Goal: Task Accomplishment & Management: Use online tool/utility

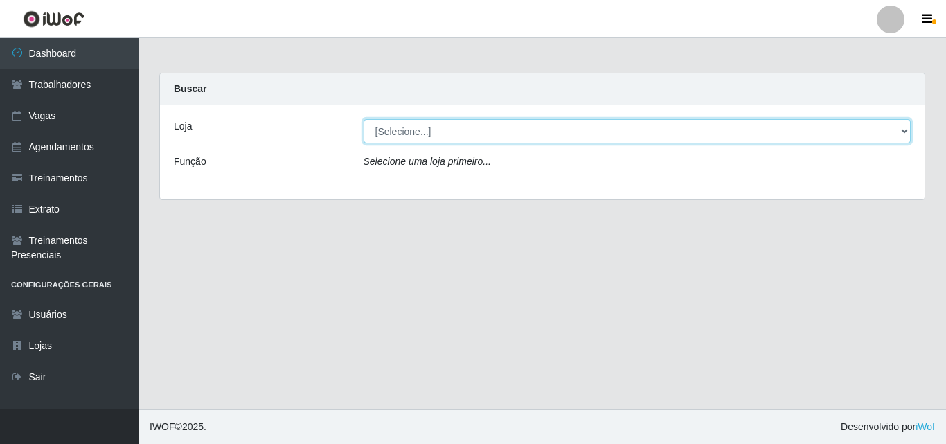
click at [903, 132] on select "[Selecione...] Extremoz Supermercados" at bounding box center [638, 131] width 548 height 24
select select "519"
click at [364, 119] on select "[Selecione...] Extremoz Supermercados" at bounding box center [638, 131] width 548 height 24
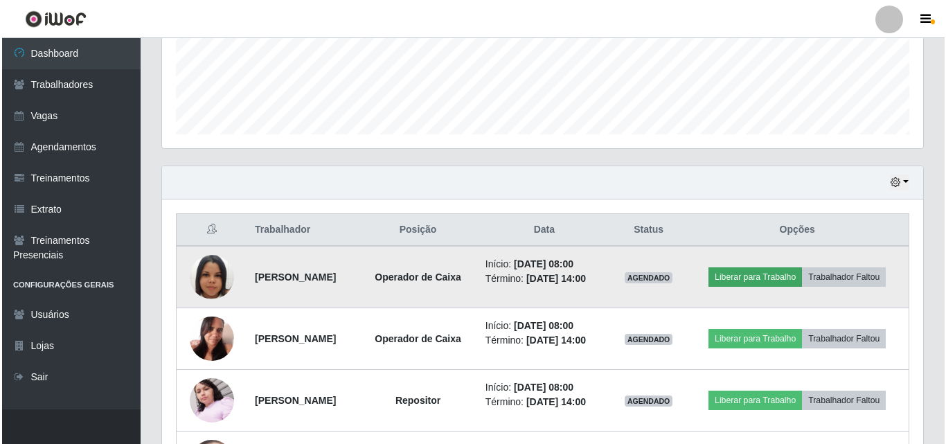
scroll to position [538, 0]
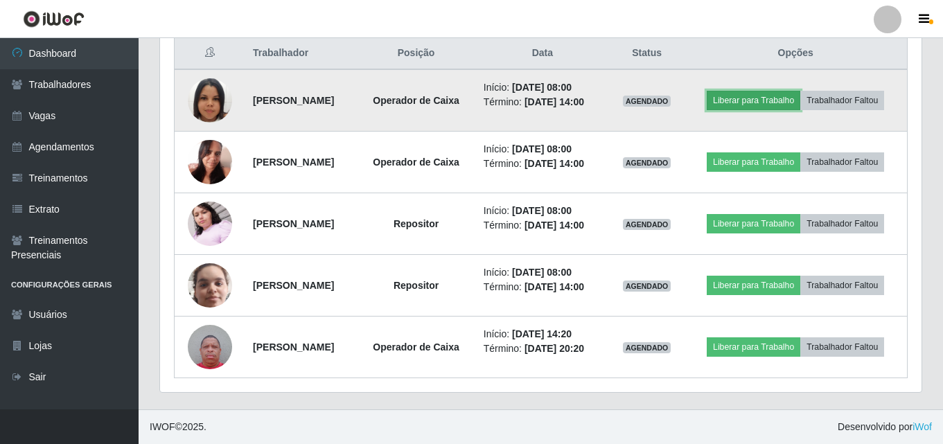
click at [739, 103] on button "Liberar para Trabalho" at bounding box center [754, 100] width 94 height 19
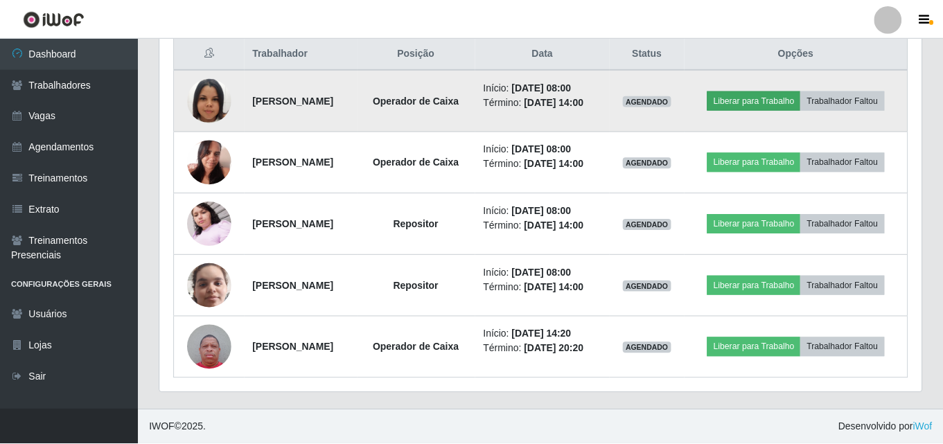
scroll to position [287, 754]
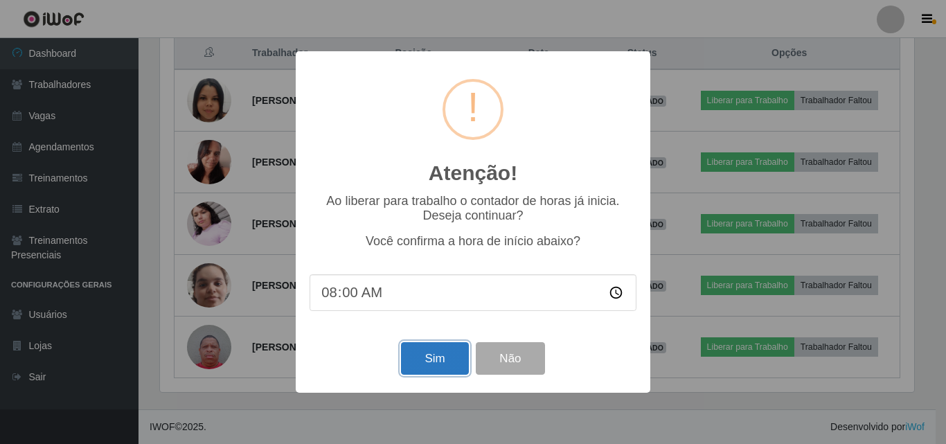
click at [433, 366] on button "Sim" at bounding box center [434, 358] width 67 height 33
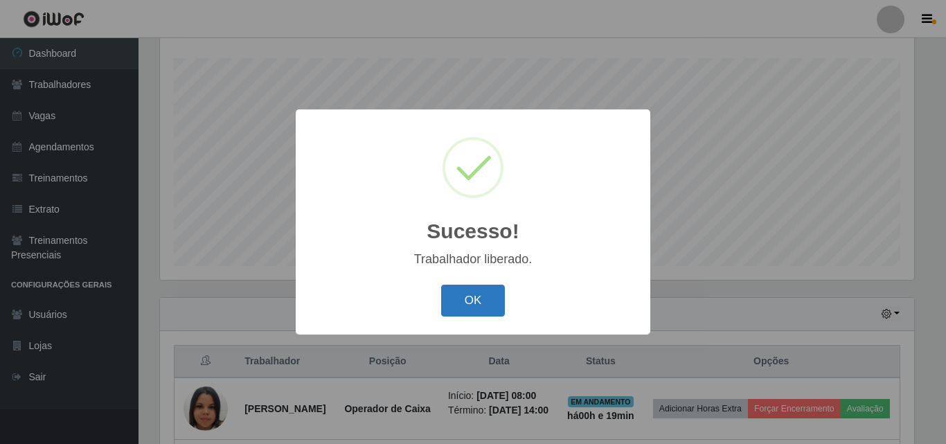
click at [475, 295] on button "OK" at bounding box center [473, 301] width 64 height 33
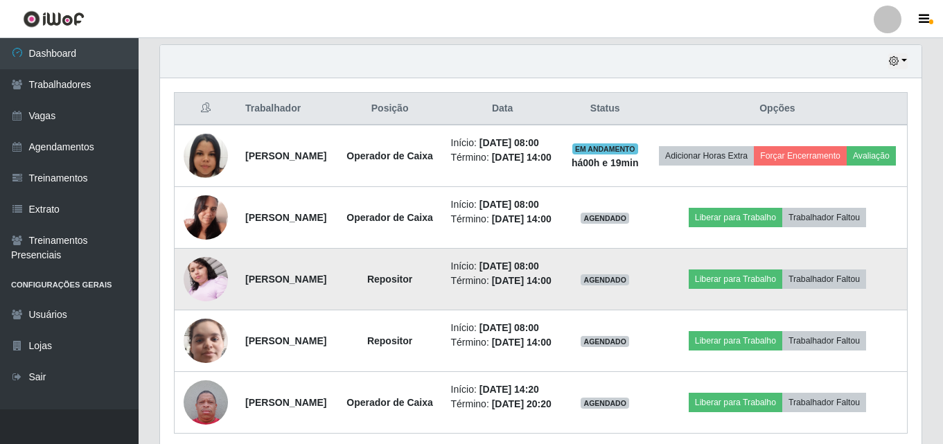
scroll to position [506, 0]
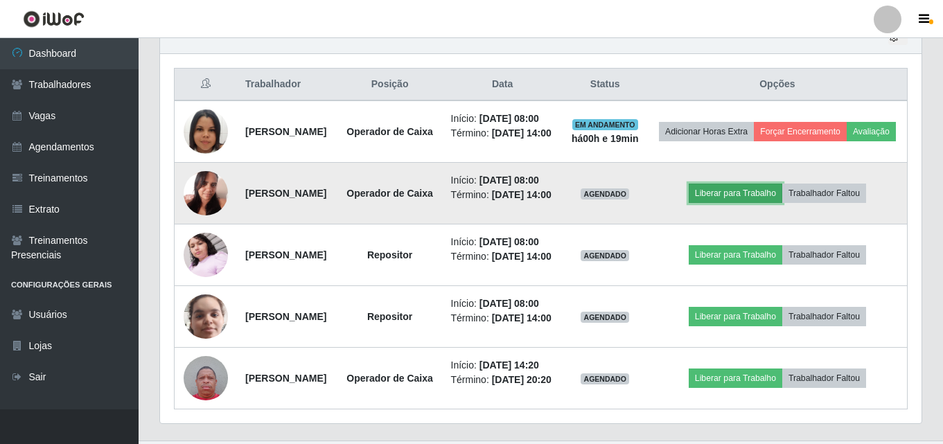
click at [734, 203] on button "Liberar para Trabalho" at bounding box center [736, 193] width 94 height 19
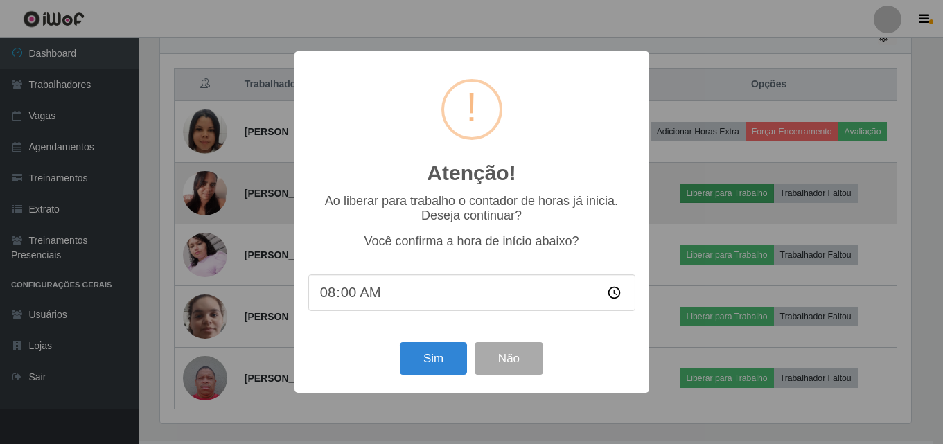
scroll to position [287, 754]
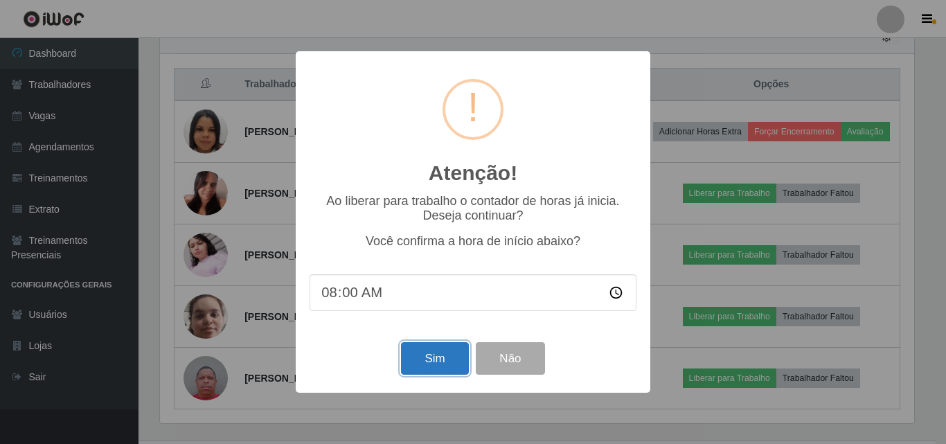
click at [429, 375] on button "Sim" at bounding box center [434, 358] width 67 height 33
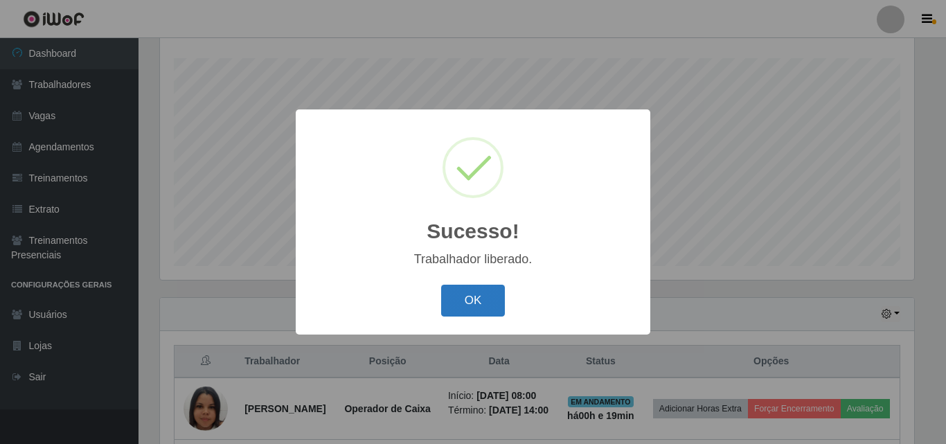
click at [485, 292] on button "OK" at bounding box center [473, 301] width 64 height 33
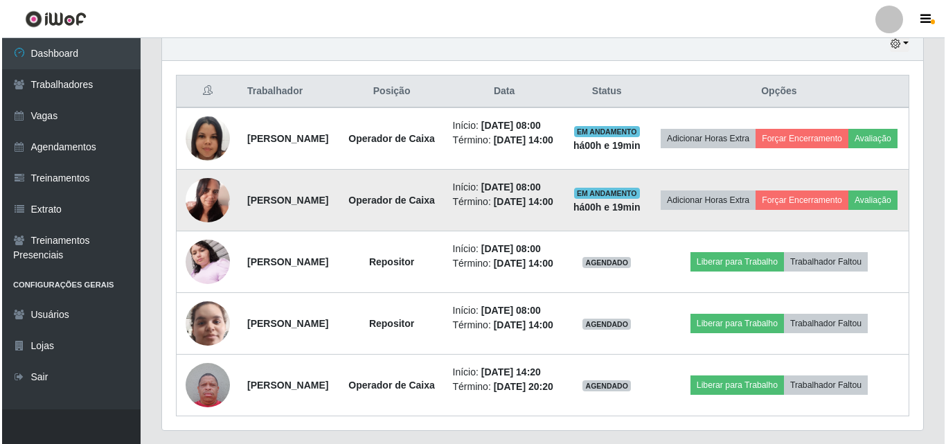
scroll to position [576, 0]
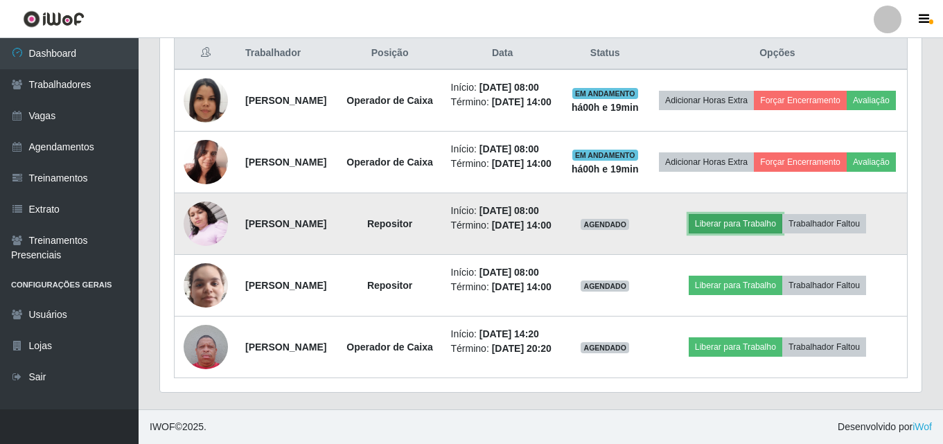
click at [748, 233] on button "Liberar para Trabalho" at bounding box center [736, 223] width 94 height 19
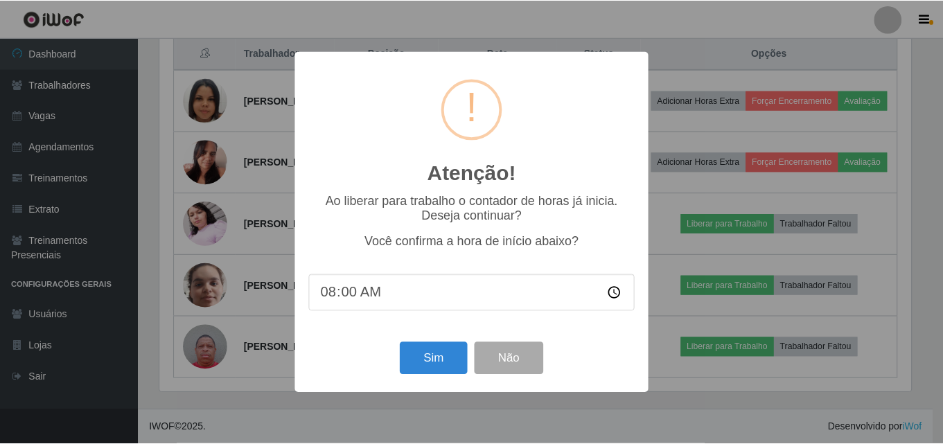
scroll to position [287, 754]
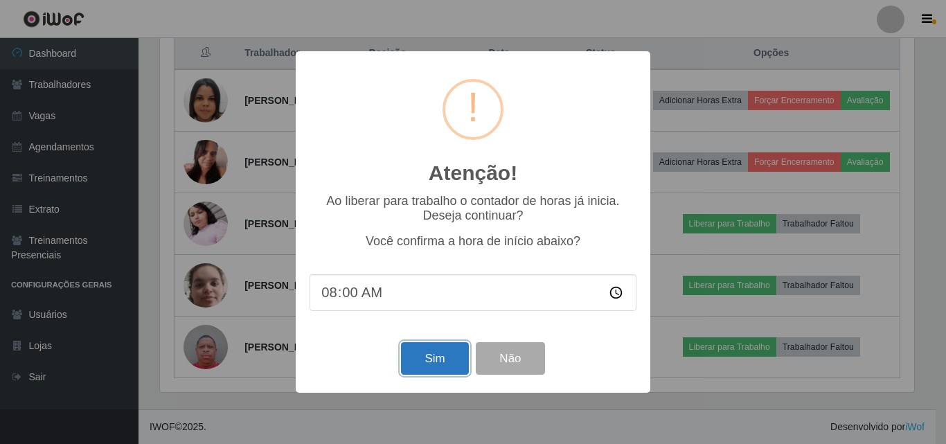
click at [440, 373] on button "Sim" at bounding box center [434, 358] width 67 height 33
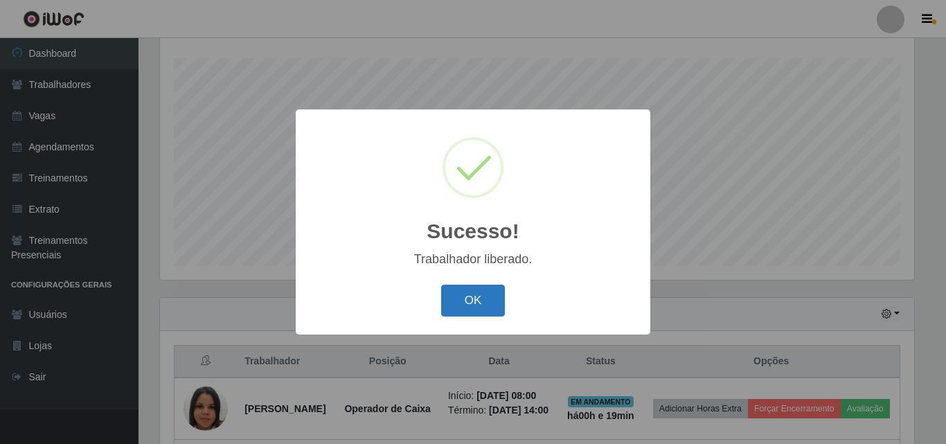
click at [479, 315] on button "OK" at bounding box center [473, 301] width 64 height 33
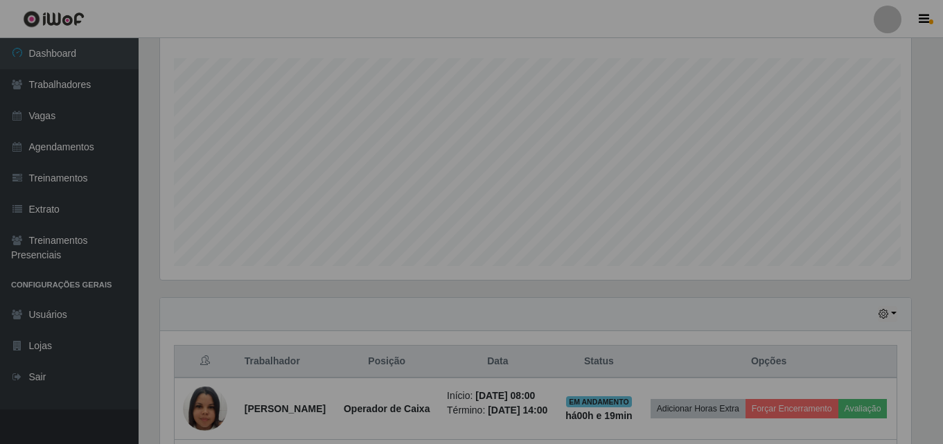
scroll to position [0, 0]
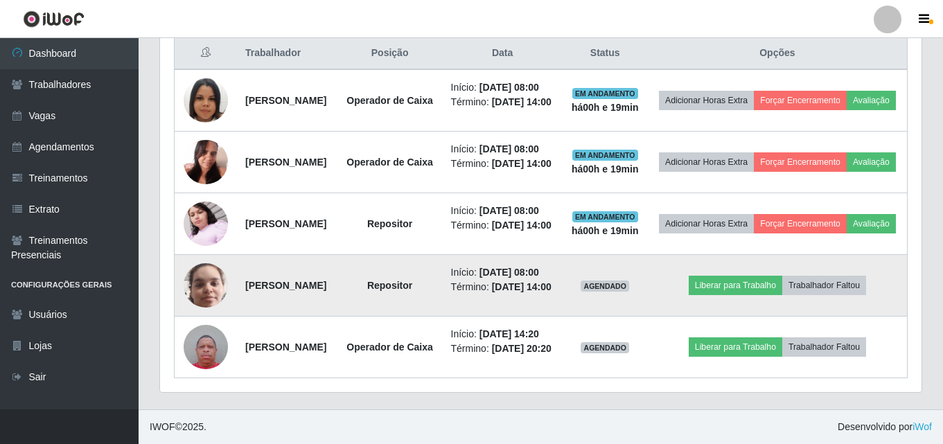
click at [192, 326] on img at bounding box center [206, 285] width 44 height 81
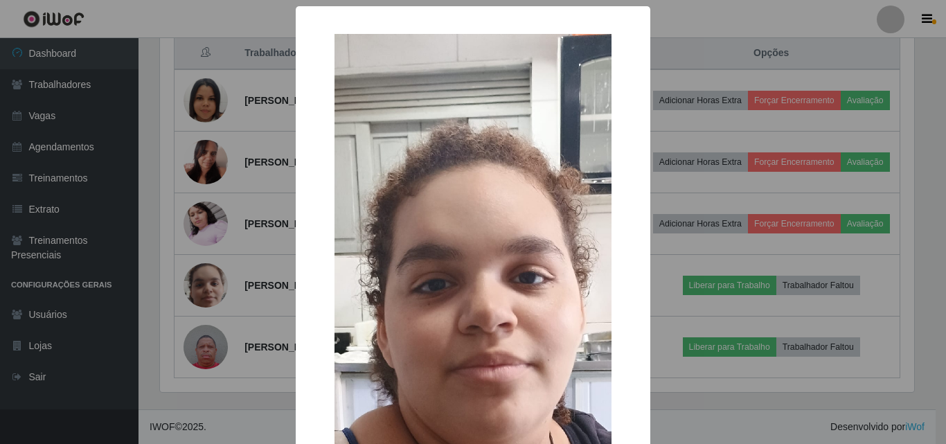
click at [243, 322] on div "× OK Cancel" at bounding box center [473, 222] width 946 height 444
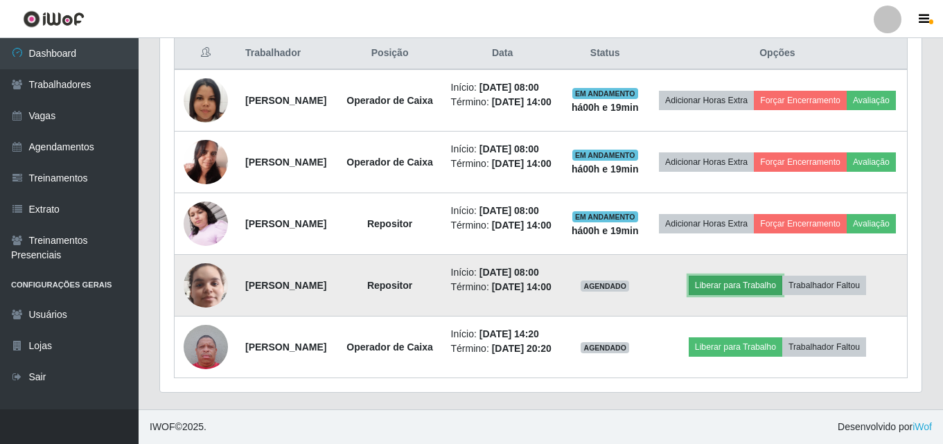
click at [747, 295] on button "Liberar para Trabalho" at bounding box center [736, 285] width 94 height 19
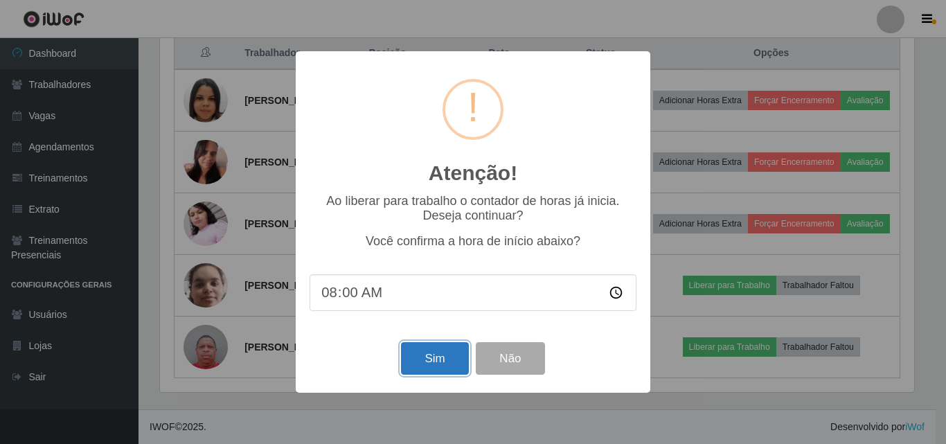
click at [441, 369] on button "Sim" at bounding box center [434, 358] width 67 height 33
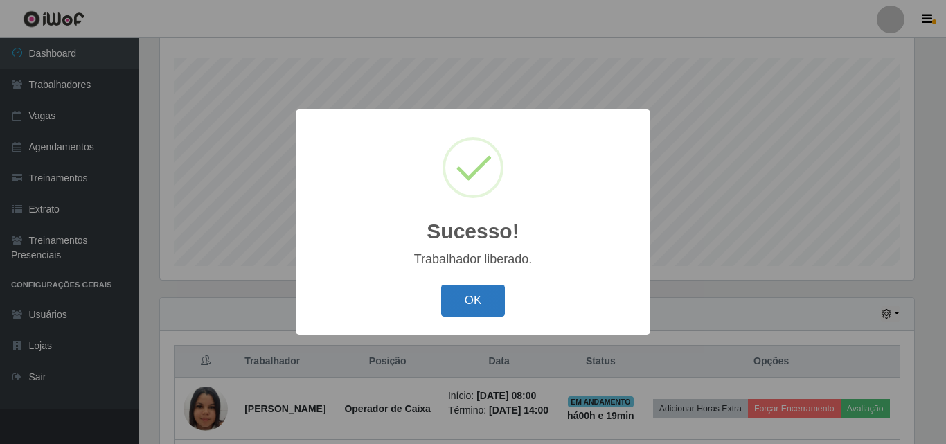
click at [477, 299] on button "OK" at bounding box center [473, 301] width 64 height 33
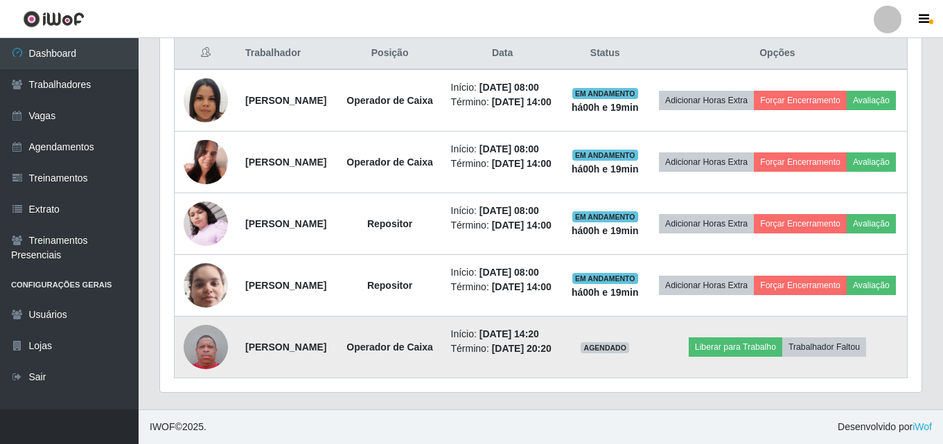
click at [195, 335] on img at bounding box center [206, 346] width 44 height 59
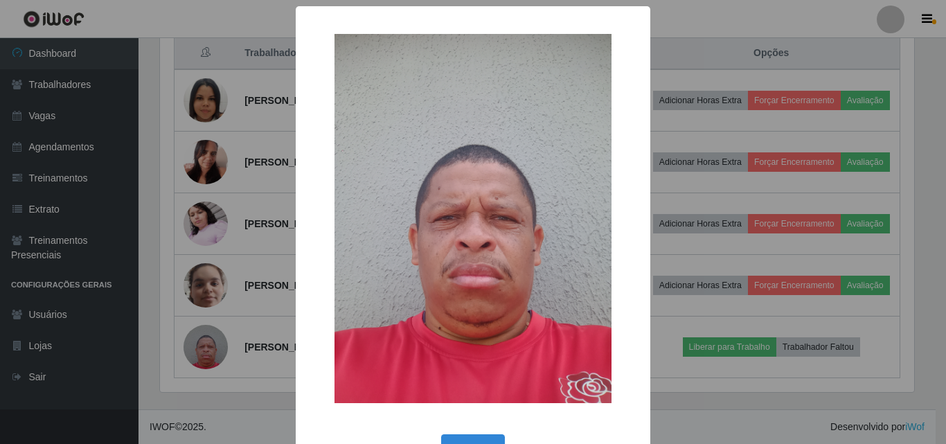
click at [267, 405] on div "× OK Cancel" at bounding box center [473, 222] width 946 height 444
